Goal: Use online tool/utility: Utilize a website feature to perform a specific function

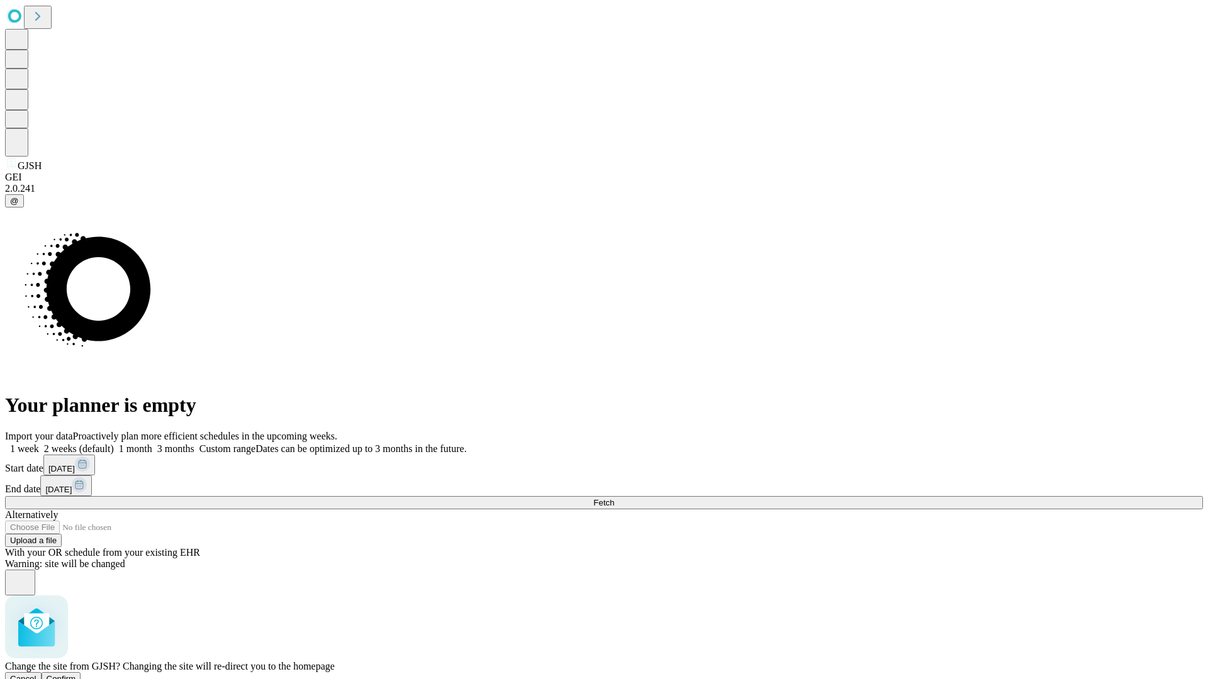
click at [76, 674] on span "Confirm" at bounding box center [62, 678] width 30 height 9
click at [39, 443] on label "1 week" at bounding box center [22, 448] width 34 height 11
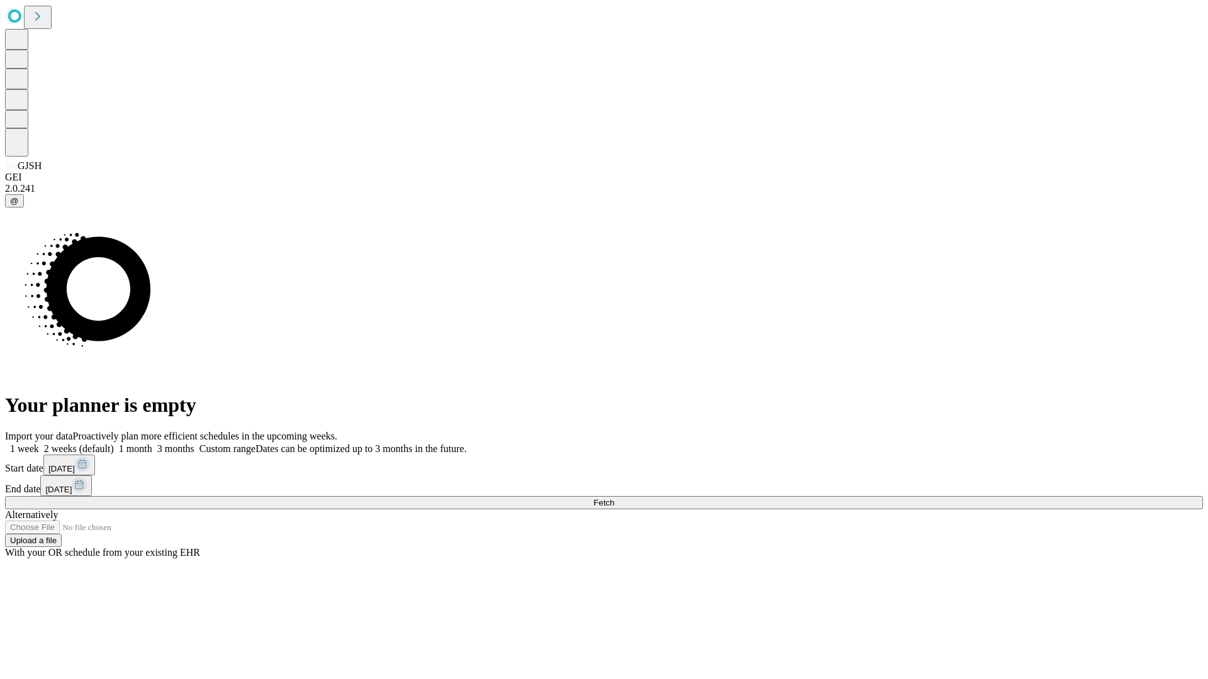
click at [614, 498] on span "Fetch" at bounding box center [603, 502] width 21 height 9
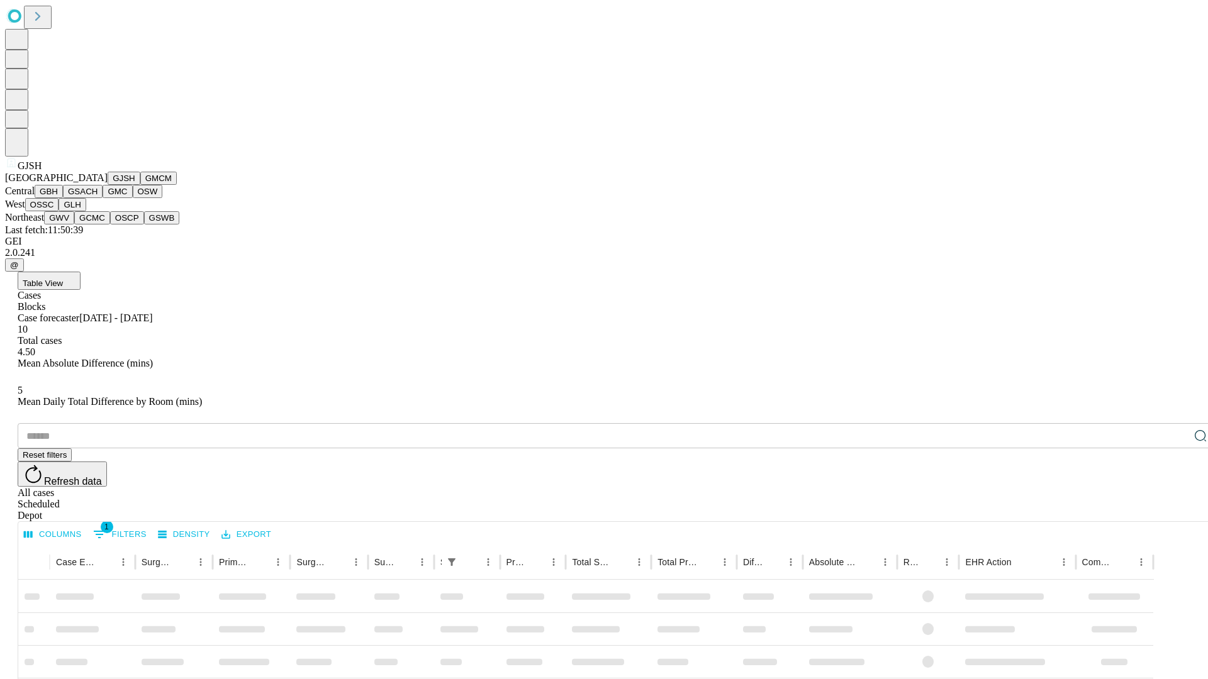
click at [140, 185] on button "GMCM" at bounding box center [158, 178] width 36 height 13
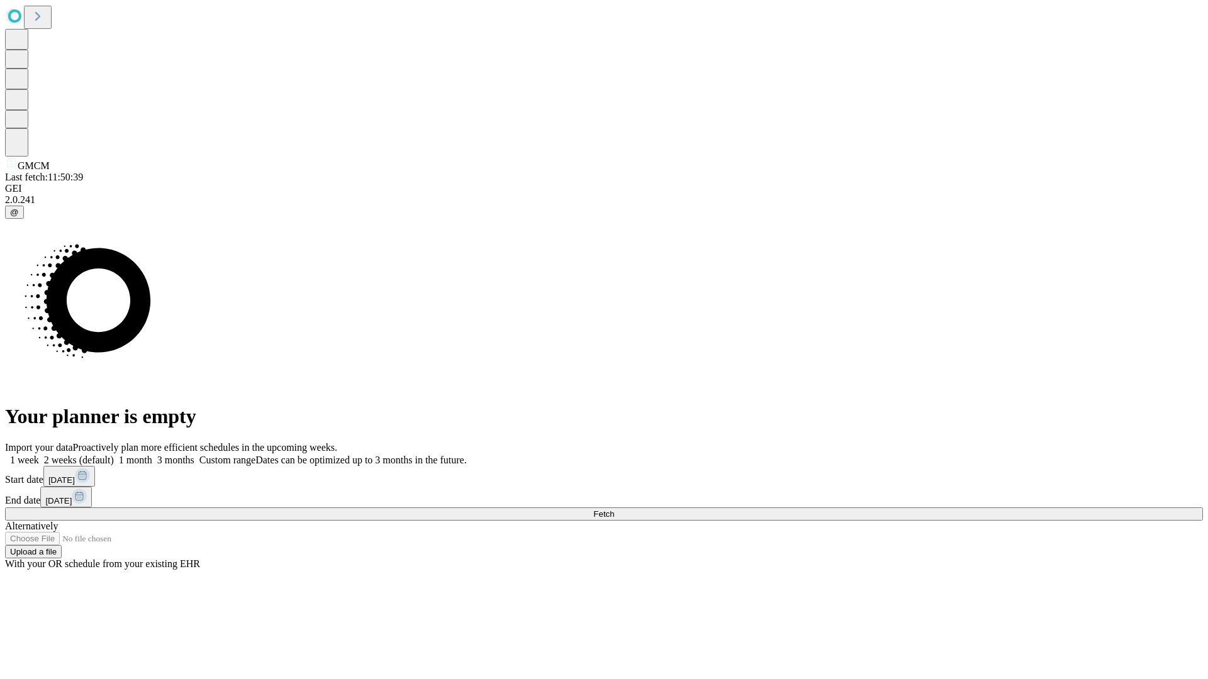
click at [39, 455] on label "1 week" at bounding box center [22, 460] width 34 height 11
click at [614, 509] on span "Fetch" at bounding box center [603, 513] width 21 height 9
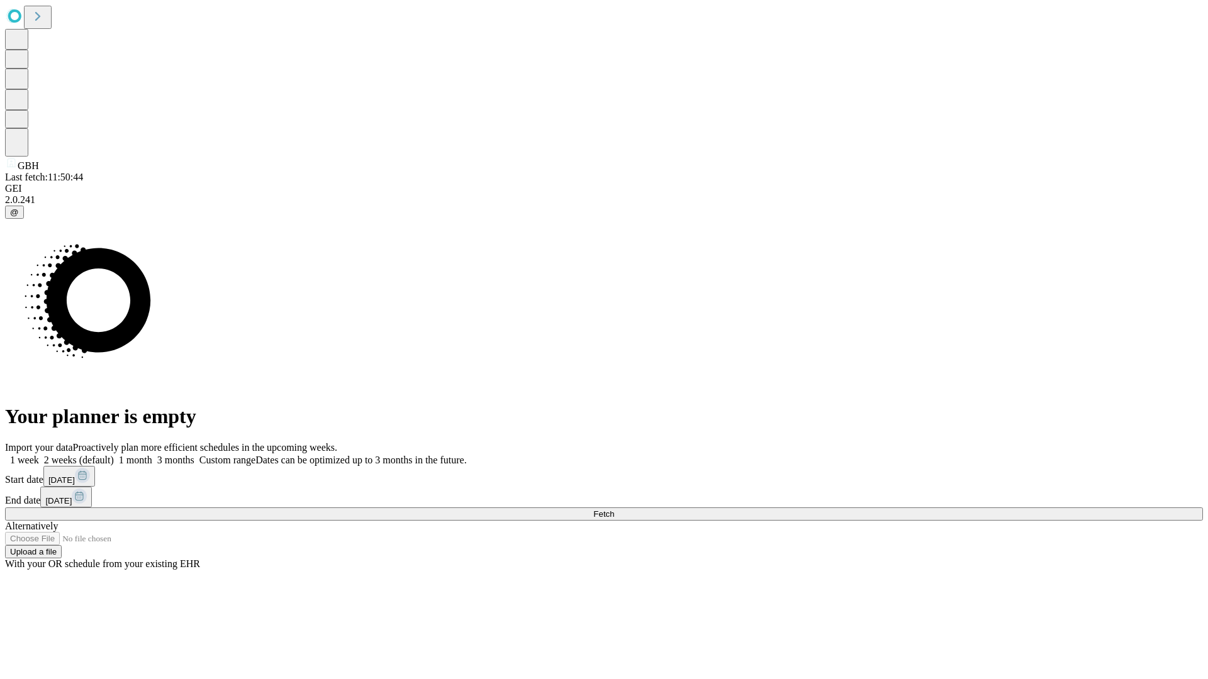
click at [39, 455] on label "1 week" at bounding box center [22, 460] width 34 height 11
click at [614, 509] on span "Fetch" at bounding box center [603, 513] width 21 height 9
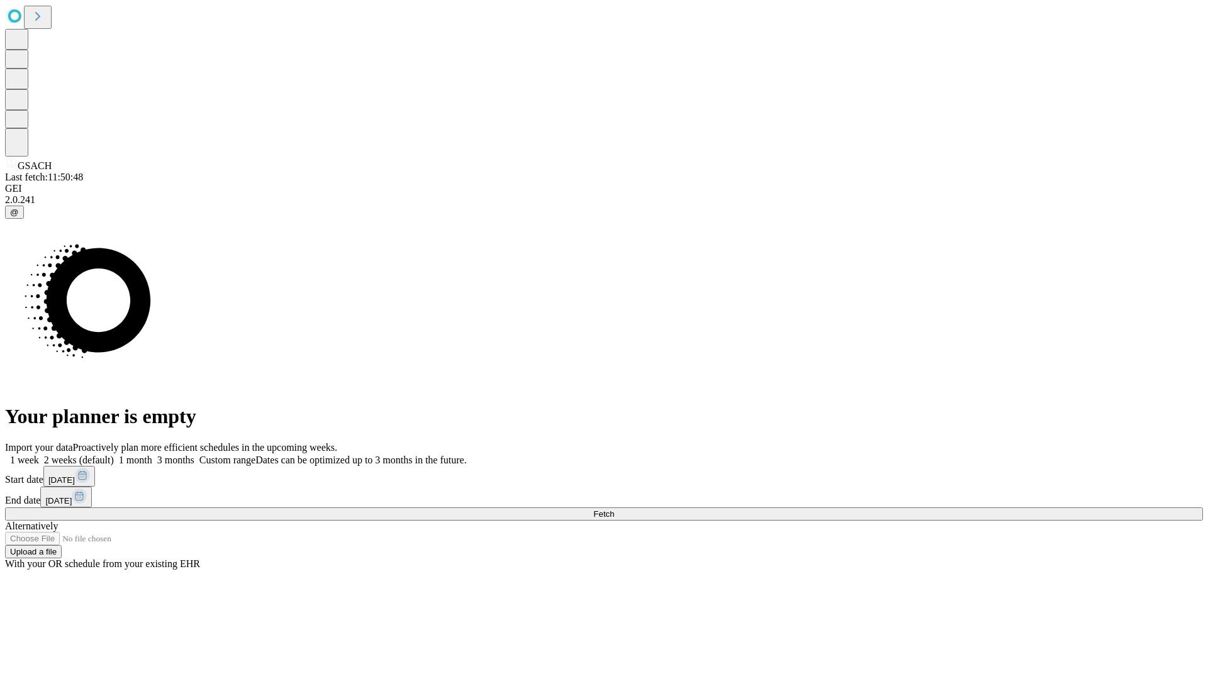
click at [39, 455] on label "1 week" at bounding box center [22, 460] width 34 height 11
click at [614, 509] on span "Fetch" at bounding box center [603, 513] width 21 height 9
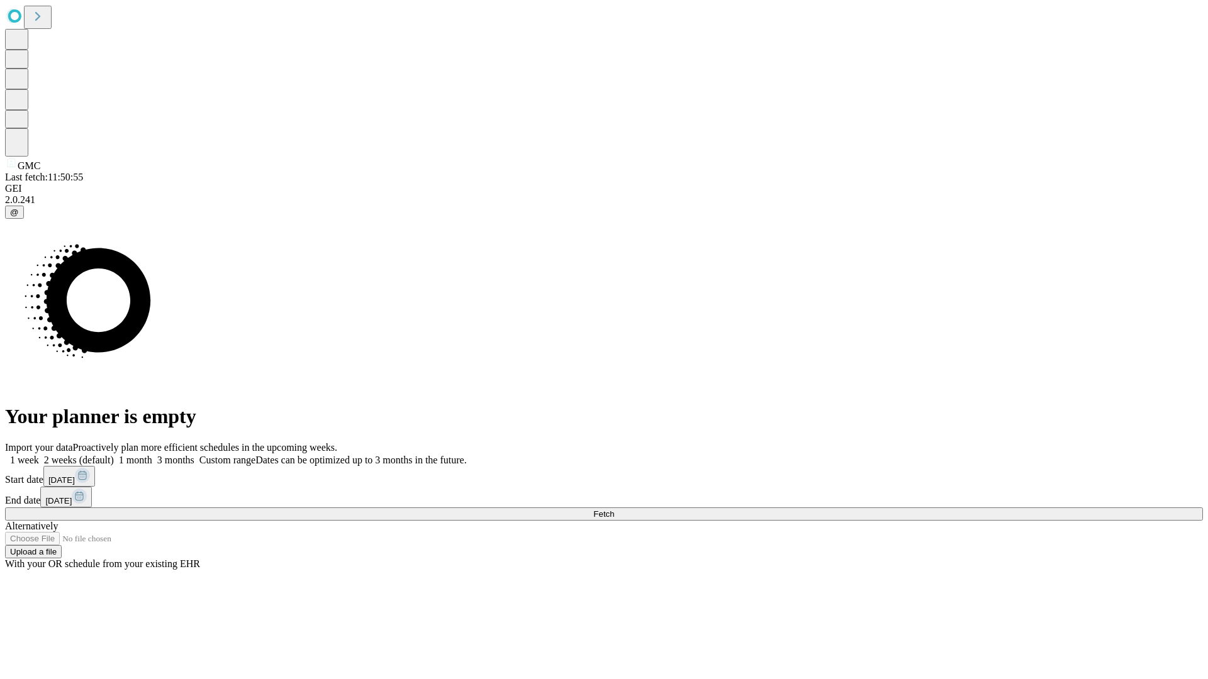
click at [39, 455] on label "1 week" at bounding box center [22, 460] width 34 height 11
click at [614, 509] on span "Fetch" at bounding box center [603, 513] width 21 height 9
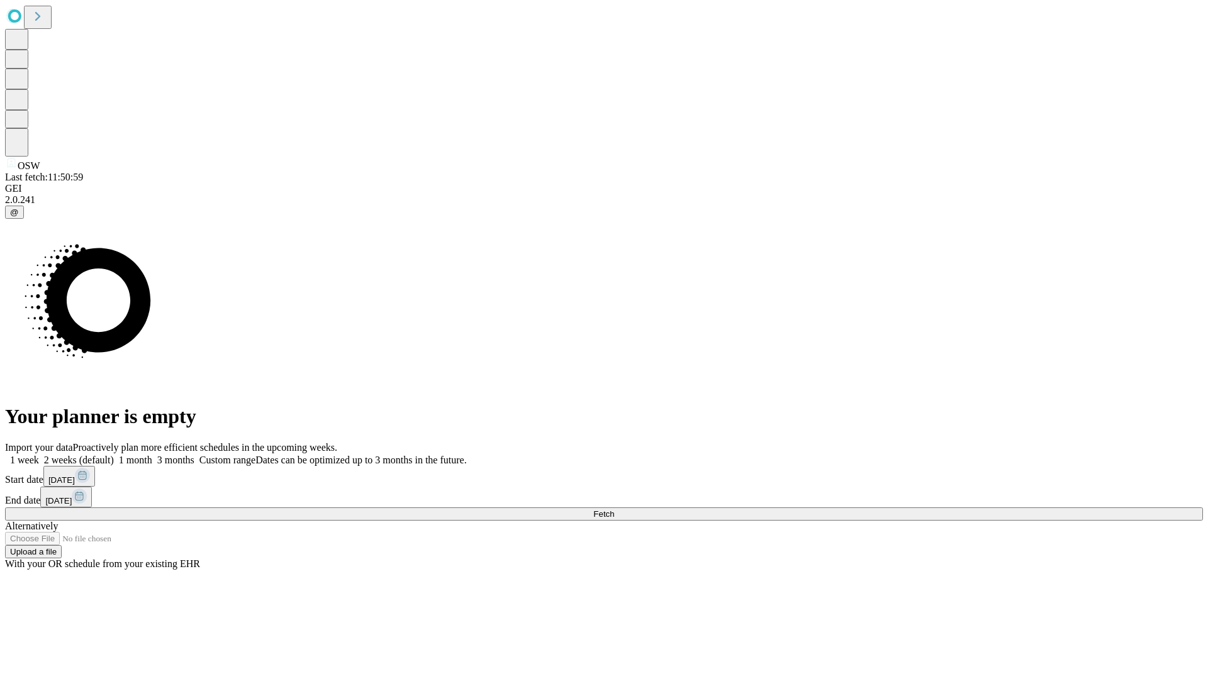
click at [39, 455] on label "1 week" at bounding box center [22, 460] width 34 height 11
click at [614, 509] on span "Fetch" at bounding box center [603, 513] width 21 height 9
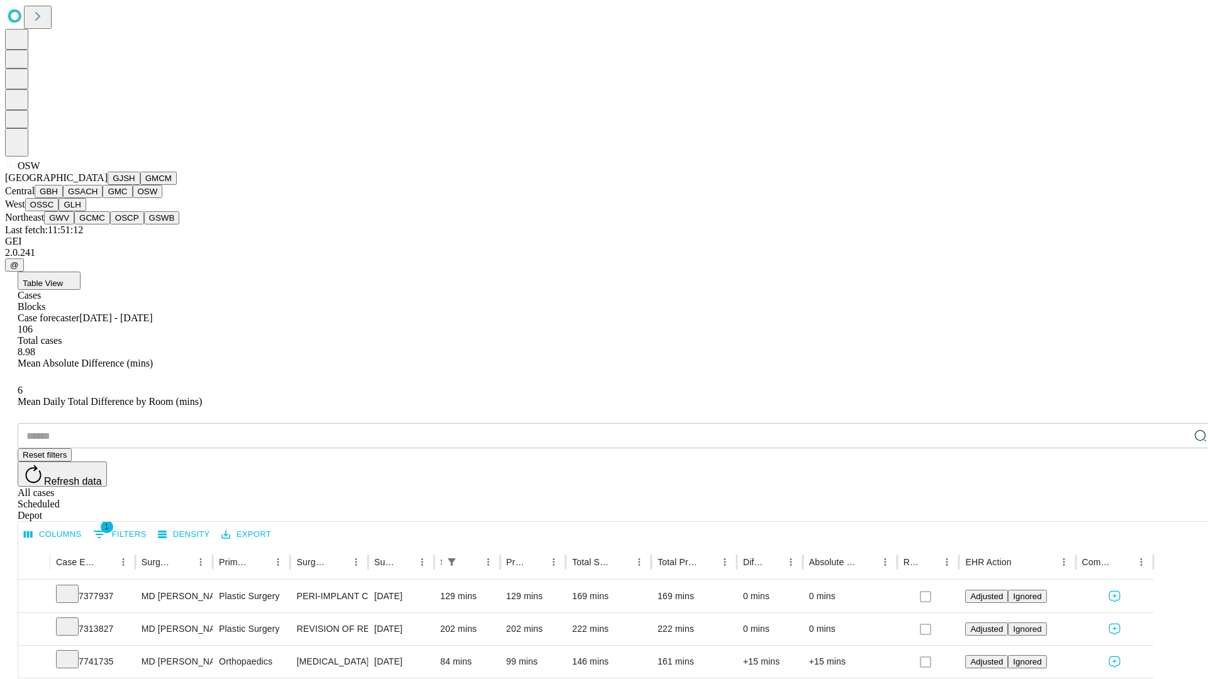
click at [59, 211] on button "OSSC" at bounding box center [42, 204] width 34 height 13
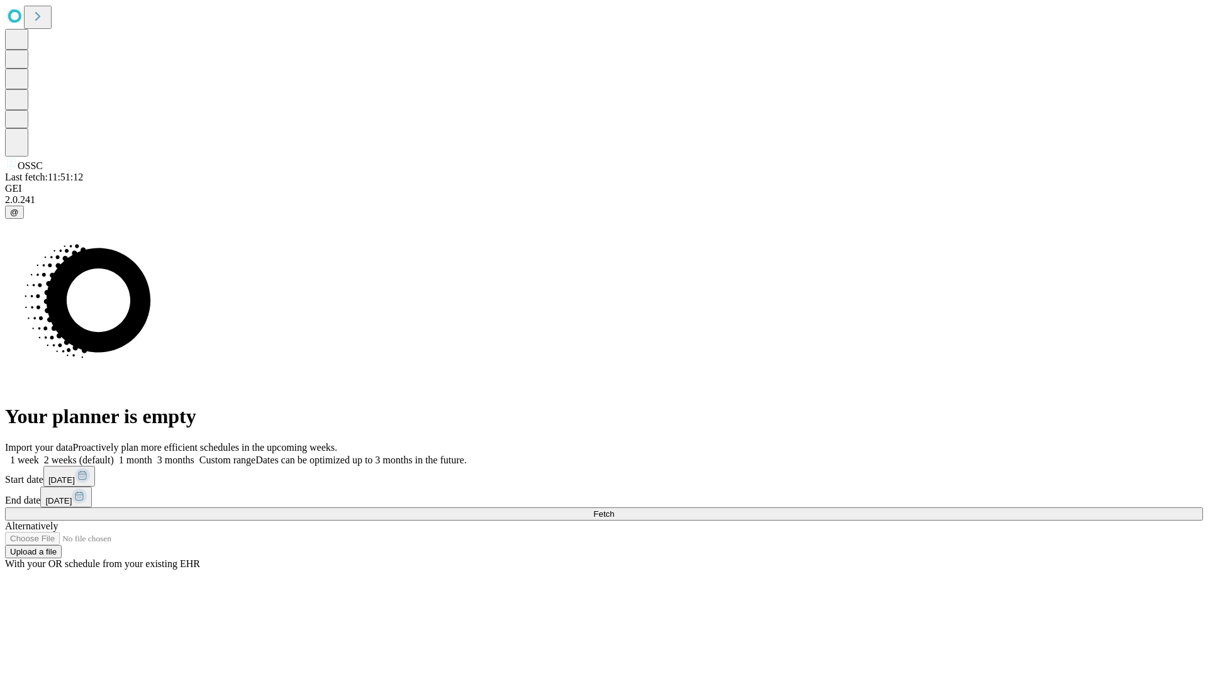
click at [39, 455] on label "1 week" at bounding box center [22, 460] width 34 height 11
click at [614, 509] on span "Fetch" at bounding box center [603, 513] width 21 height 9
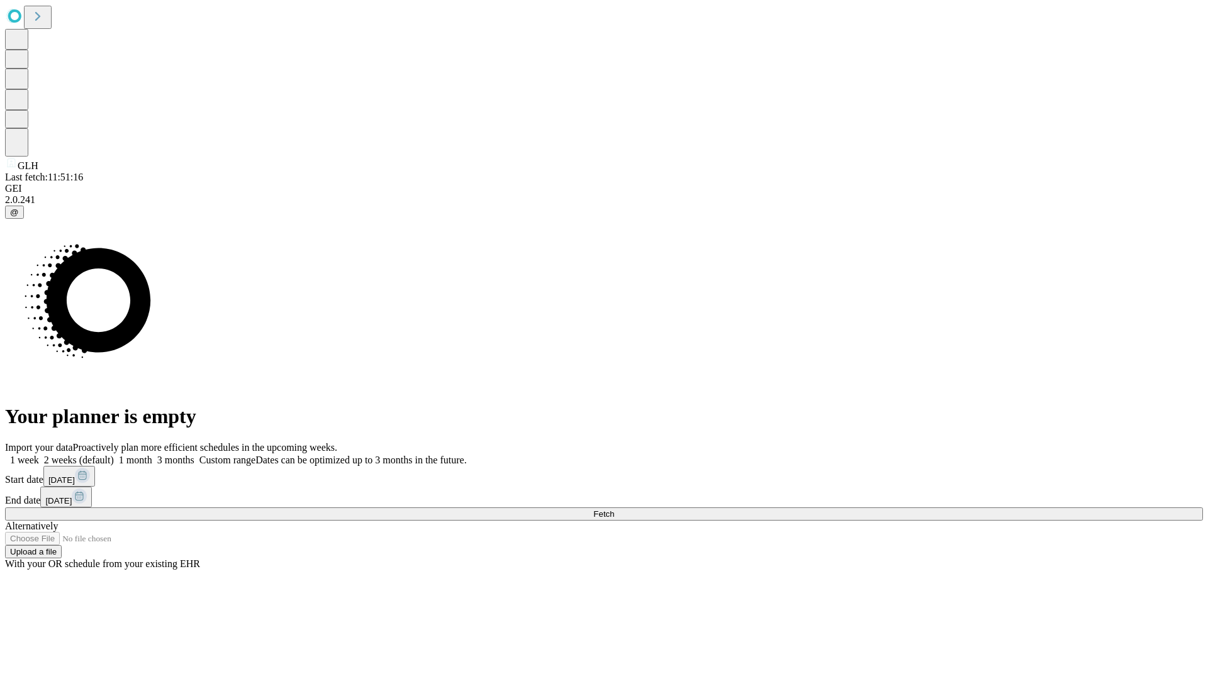
click at [39, 455] on label "1 week" at bounding box center [22, 460] width 34 height 11
click at [614, 509] on span "Fetch" at bounding box center [603, 513] width 21 height 9
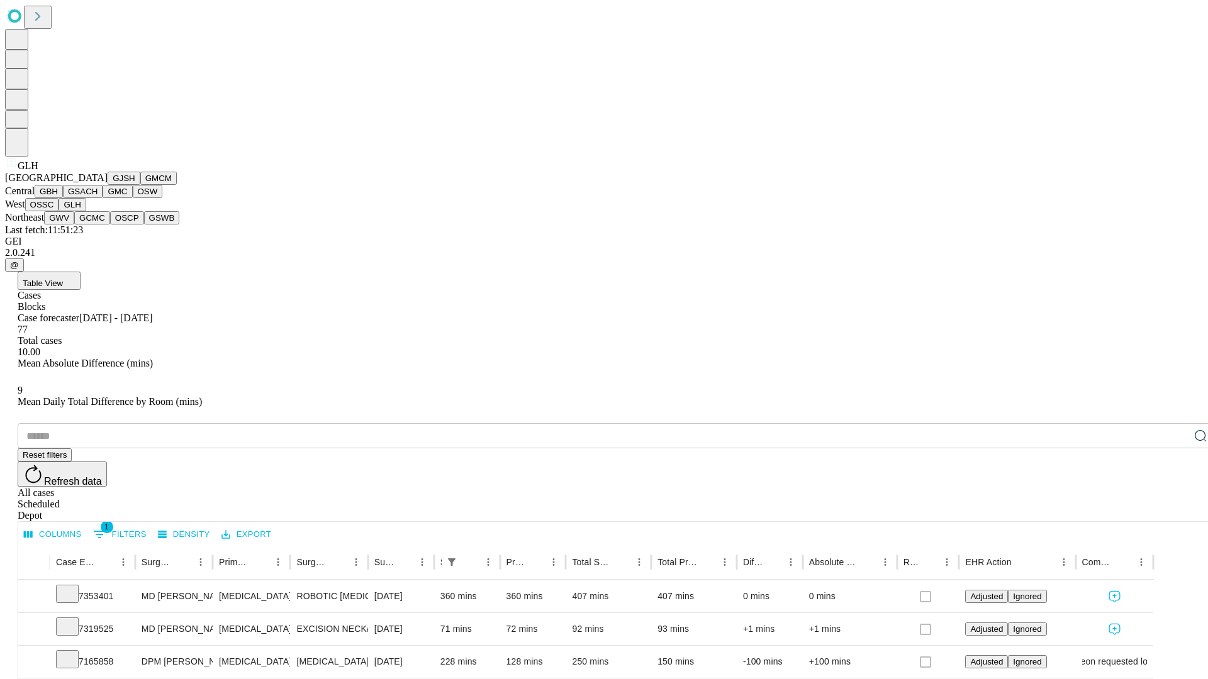
click at [74, 225] on button "GWV" at bounding box center [59, 217] width 30 height 13
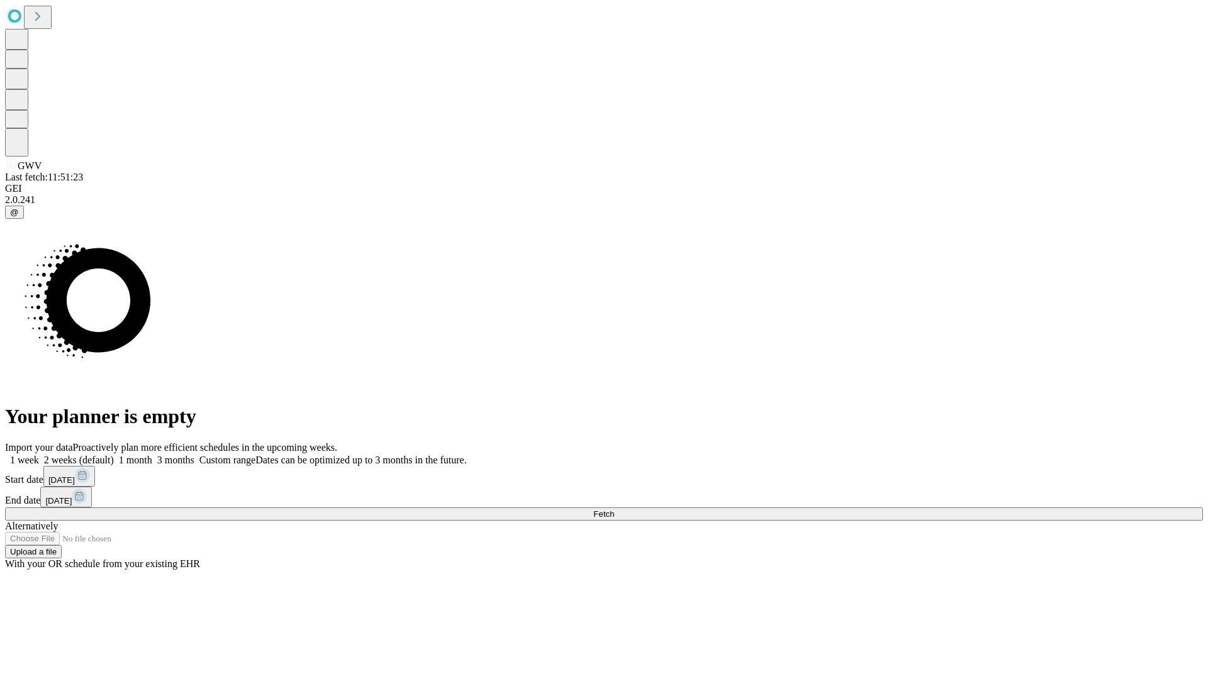
click at [39, 455] on label "1 week" at bounding box center [22, 460] width 34 height 11
click at [614, 509] on span "Fetch" at bounding box center [603, 513] width 21 height 9
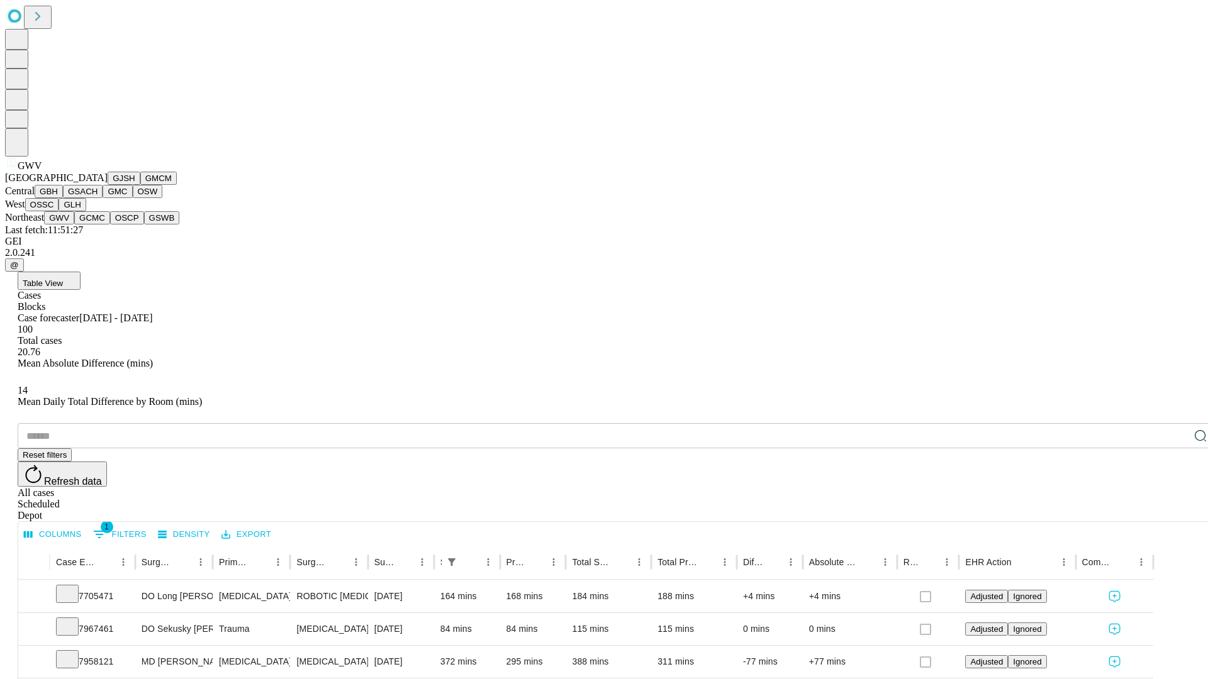
click at [97, 225] on button "GCMC" at bounding box center [92, 217] width 36 height 13
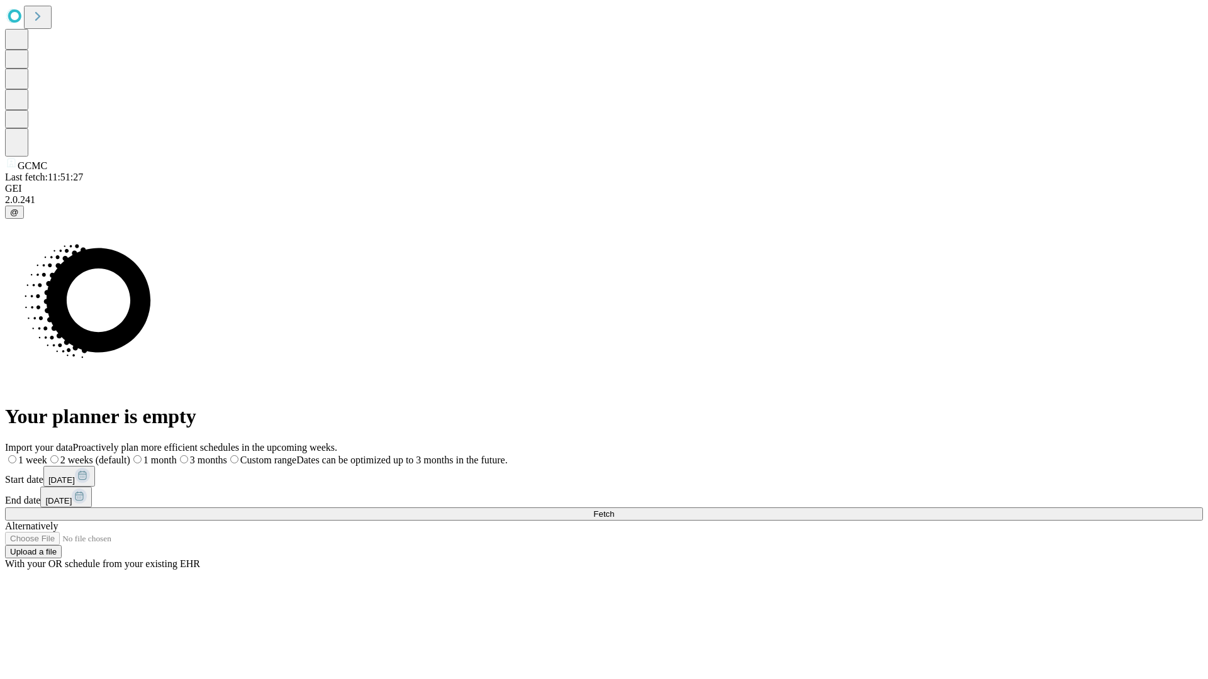
click at [614, 509] on span "Fetch" at bounding box center [603, 513] width 21 height 9
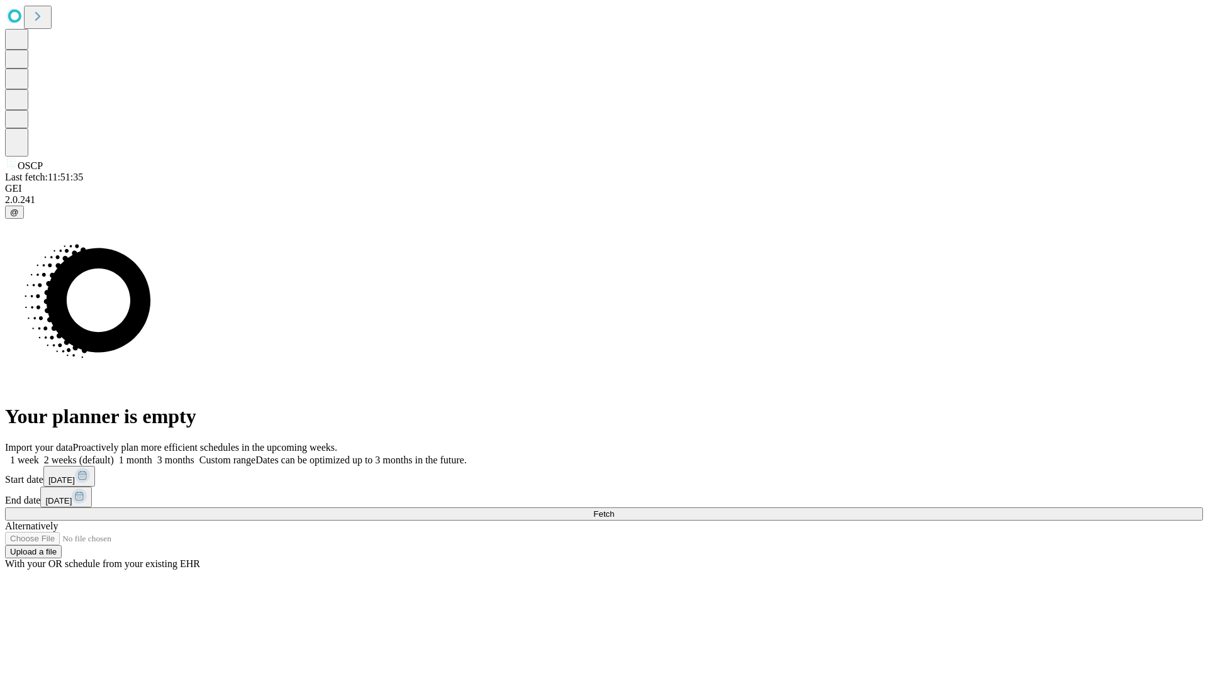
click at [39, 455] on label "1 week" at bounding box center [22, 460] width 34 height 11
click at [614, 509] on span "Fetch" at bounding box center [603, 513] width 21 height 9
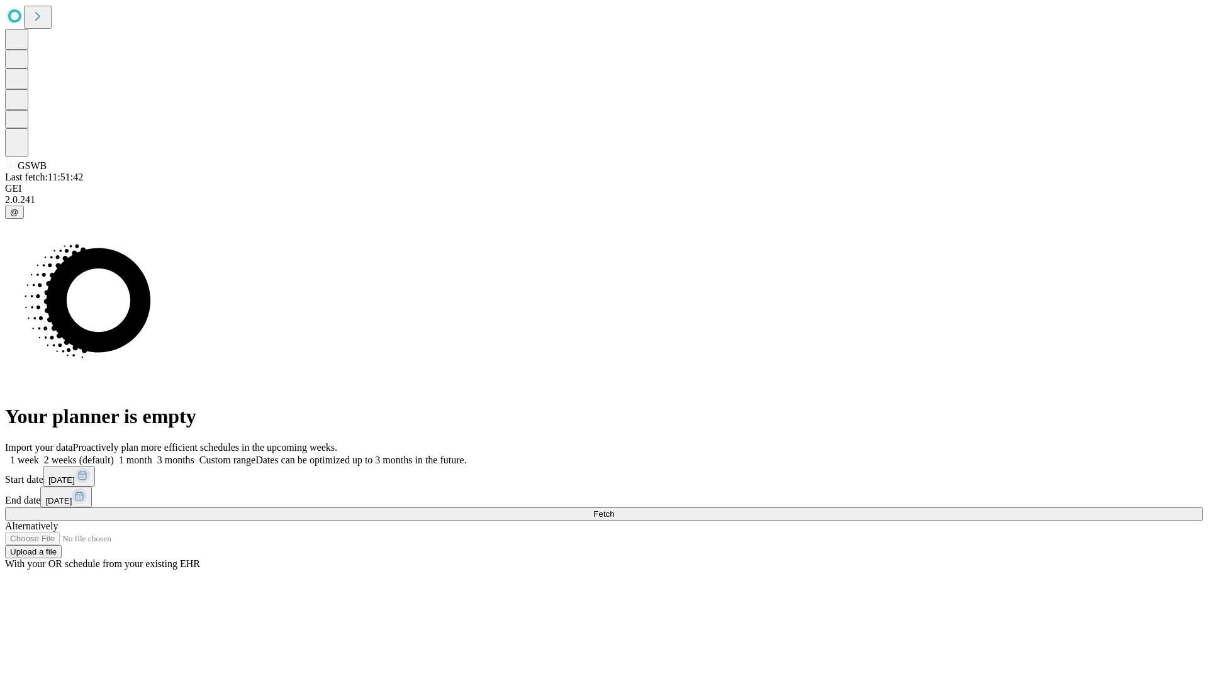
click at [39, 455] on label "1 week" at bounding box center [22, 460] width 34 height 11
click at [614, 509] on span "Fetch" at bounding box center [603, 513] width 21 height 9
